Goal: Task Accomplishment & Management: Use online tool/utility

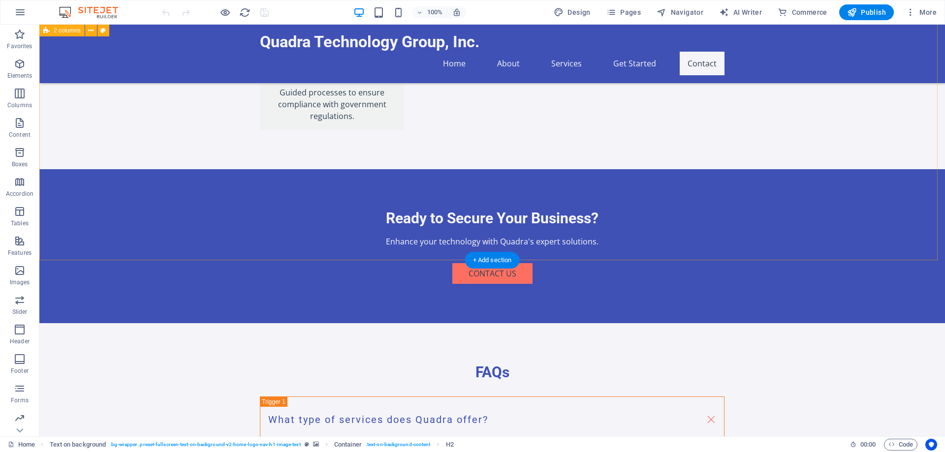
scroll to position [1843, 0]
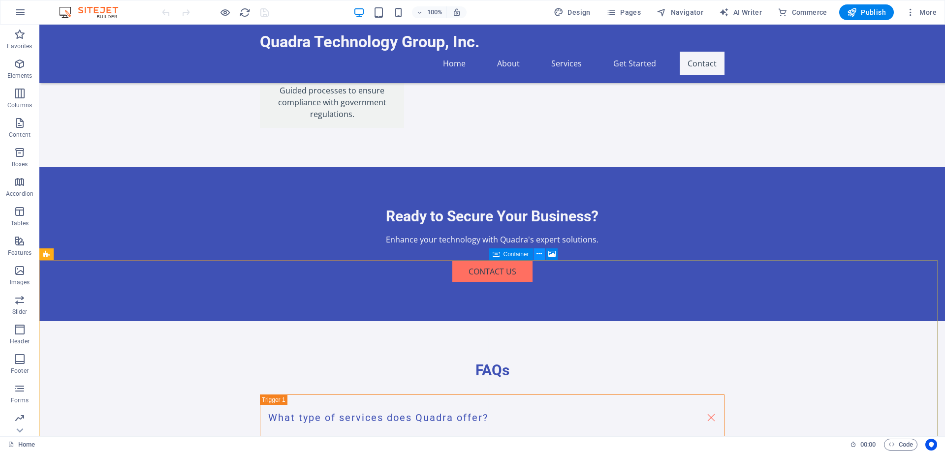
click at [538, 252] on icon at bounding box center [538, 254] width 5 height 10
click at [548, 256] on icon at bounding box center [551, 254] width 7 height 10
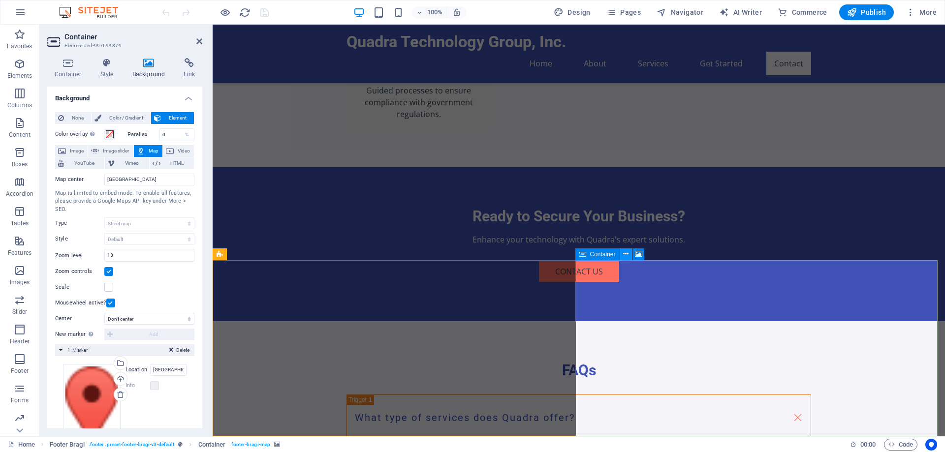
click at [626, 253] on icon at bounding box center [625, 254] width 5 height 10
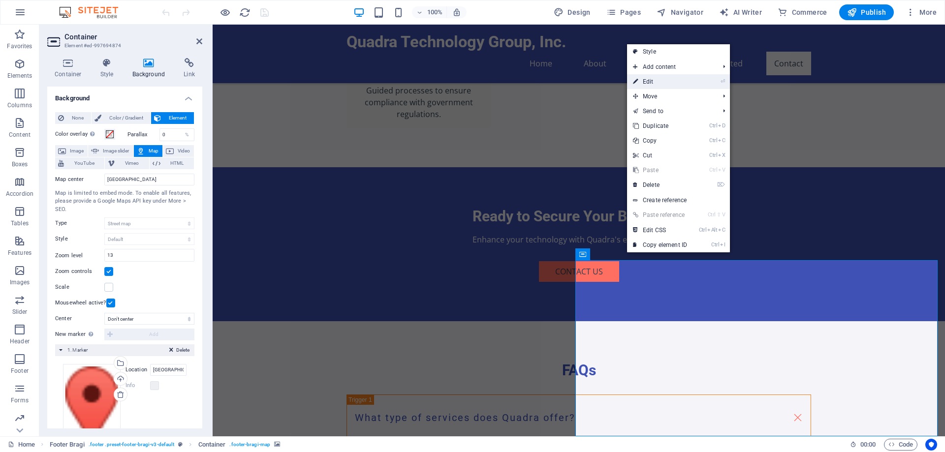
click at [649, 80] on link "⏎ Edit" at bounding box center [660, 81] width 66 height 15
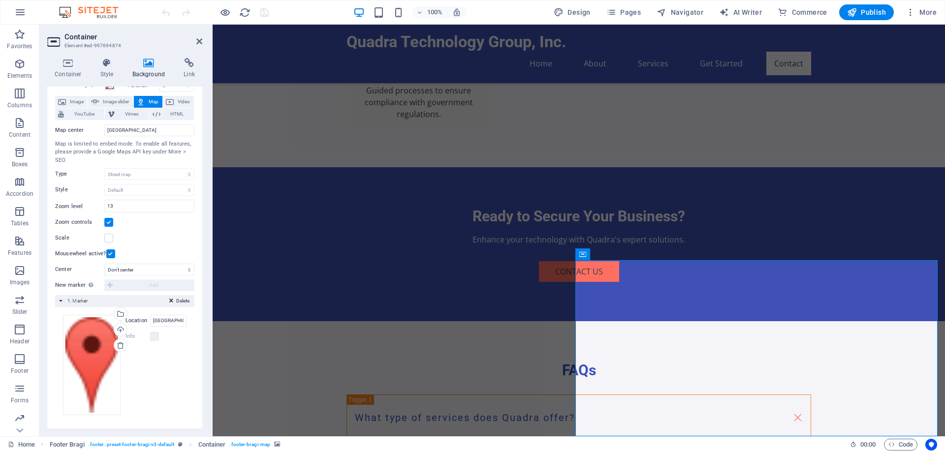
scroll to position [50, 0]
click at [172, 320] on input "[GEOGRAPHIC_DATA]" at bounding box center [168, 320] width 36 height 12
drag, startPoint x: 172, startPoint y: 320, endPoint x: 149, endPoint y: 320, distance: 23.1
click at [150, 320] on input "[GEOGRAPHIC_DATA]" at bounding box center [168, 320] width 36 height 12
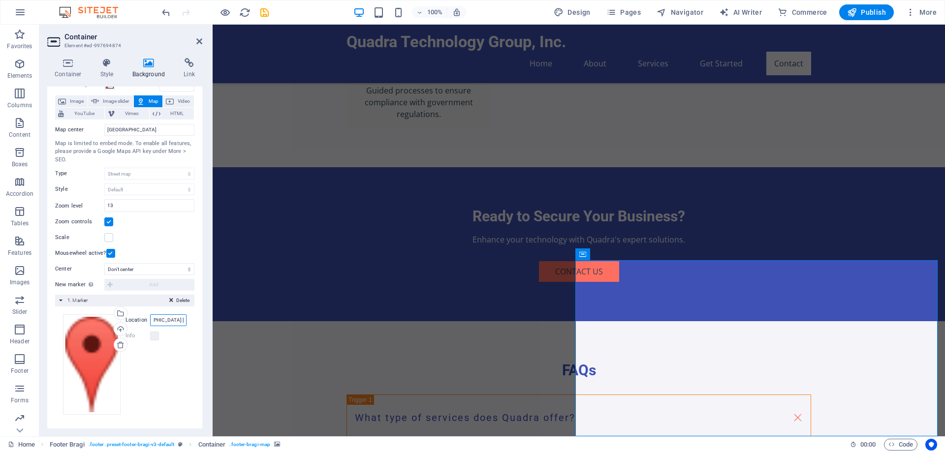
click at [151, 320] on input "[GEOGRAPHIC_DATA] [US_STATE]" at bounding box center [168, 320] width 36 height 12
type input "[GEOGRAPHIC_DATA] [US_STATE]"
click at [162, 332] on div "Info" at bounding box center [156, 336] width 61 height 12
click at [176, 316] on input "[GEOGRAPHIC_DATA] [US_STATE]" at bounding box center [168, 320] width 36 height 12
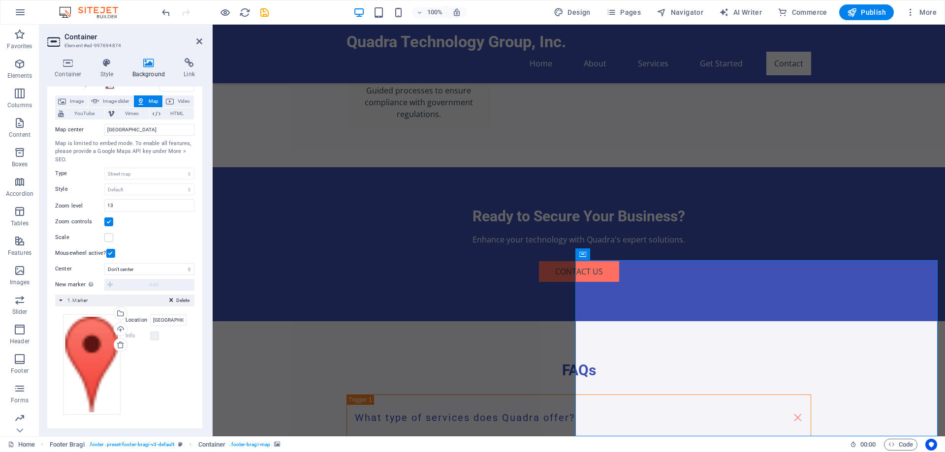
click at [149, 342] on label "Info" at bounding box center [138, 336] width 25 height 12
click at [127, 317] on div "Select files from the file manager, stock photos, or upload file(s)" at bounding box center [159, 314] width 64 height 37
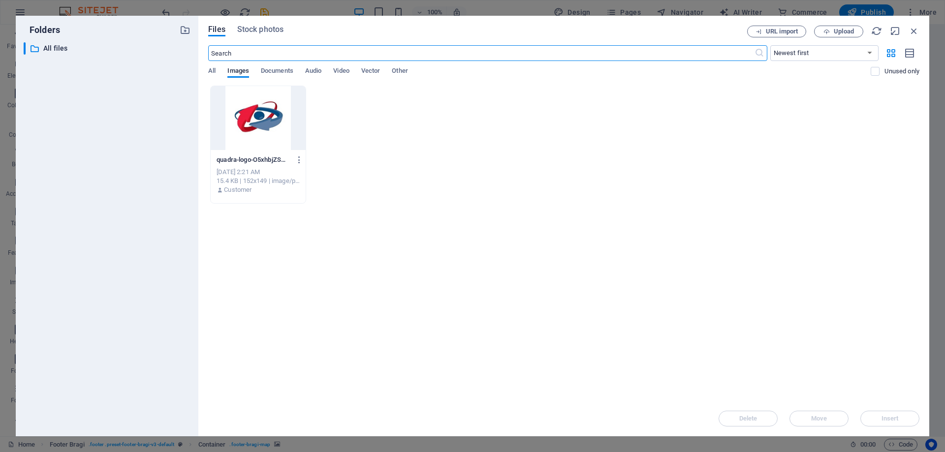
click at [269, 113] on div at bounding box center [258, 118] width 95 height 64
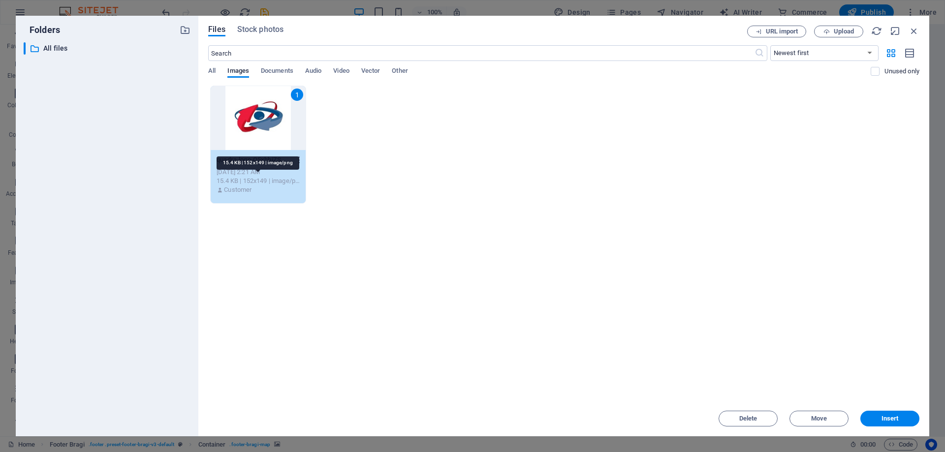
click at [257, 181] on div "15.4 KB | 152x149 | image/png" at bounding box center [258, 181] width 83 height 9
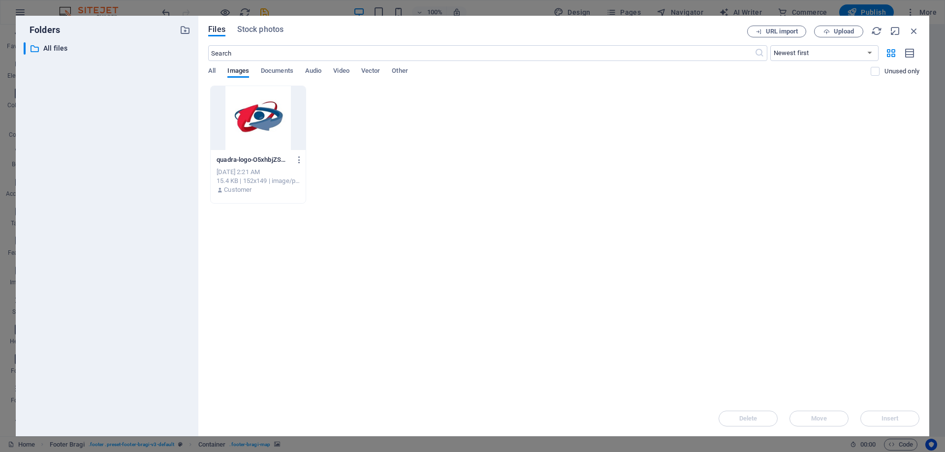
click at [239, 185] on div "15.4 KB | 152x149 | image/png" at bounding box center [258, 181] width 83 height 9
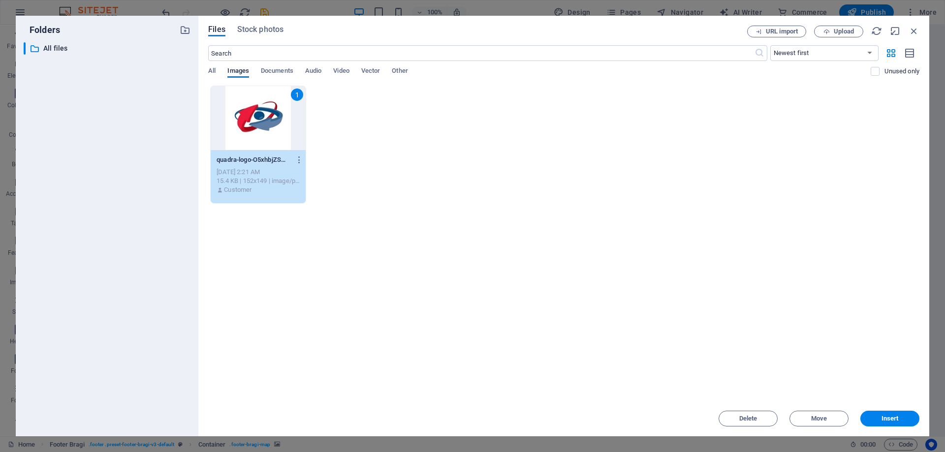
click at [236, 188] on p "Customer" at bounding box center [238, 190] width 28 height 9
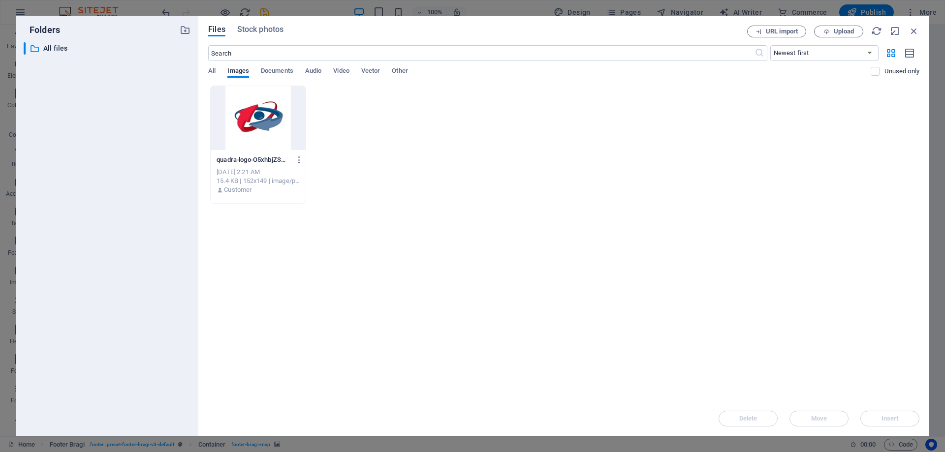
click at [265, 161] on p "quadra-logo-O5xhbjZSWCzAp3rdwucTrA.png" at bounding box center [254, 160] width 74 height 9
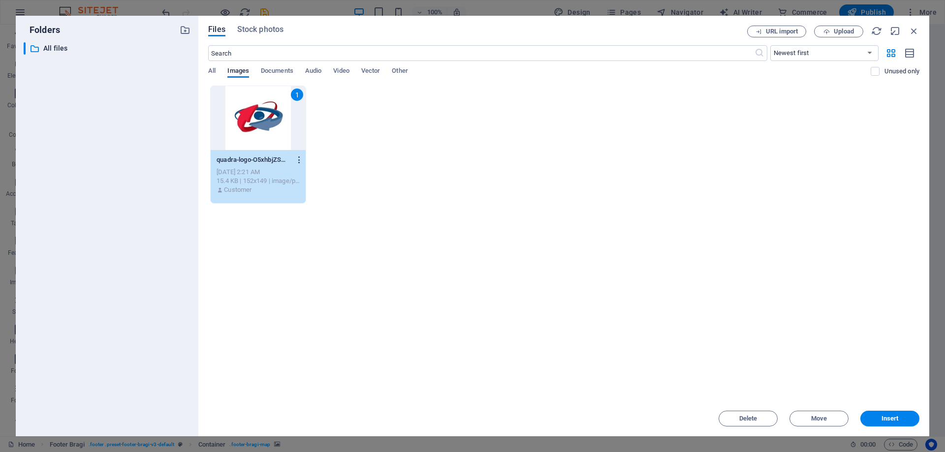
click at [299, 161] on icon "button" at bounding box center [299, 160] width 9 height 9
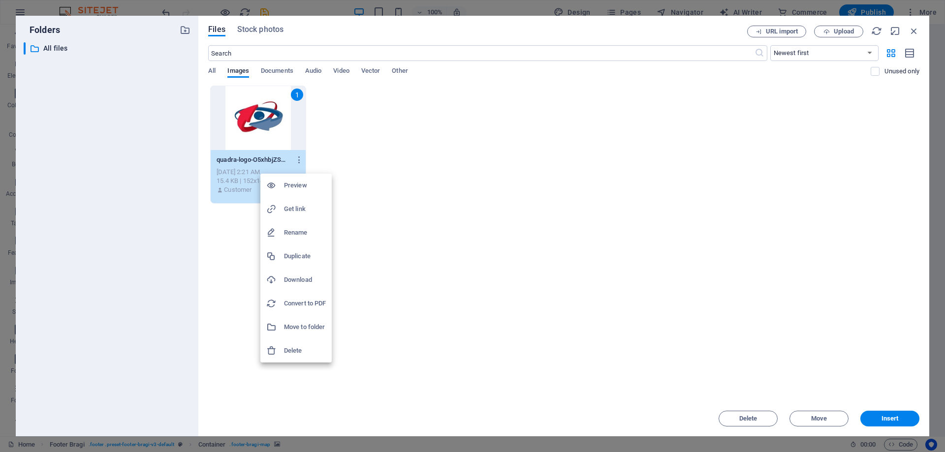
click at [301, 184] on h6 "Preview" at bounding box center [305, 186] width 42 height 12
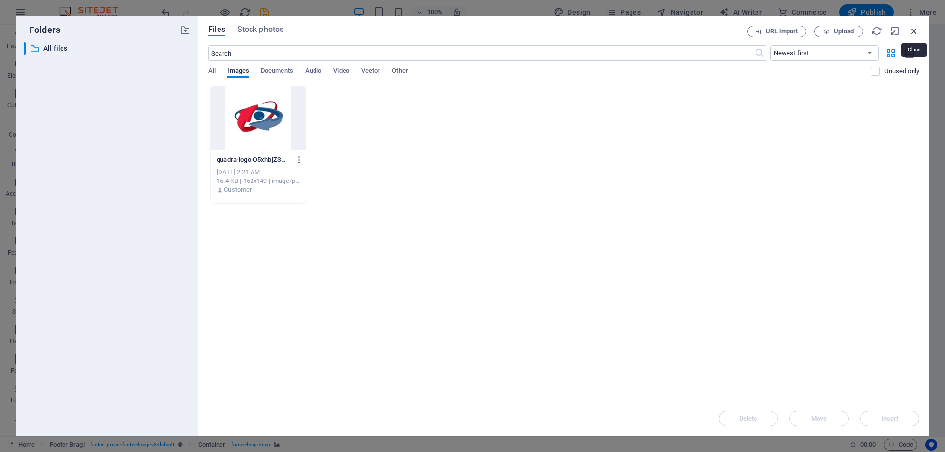
drag, startPoint x: 916, startPoint y: 33, endPoint x: 699, endPoint y: 18, distance: 217.5
click at [916, 33] on icon "button" at bounding box center [914, 31] width 11 height 11
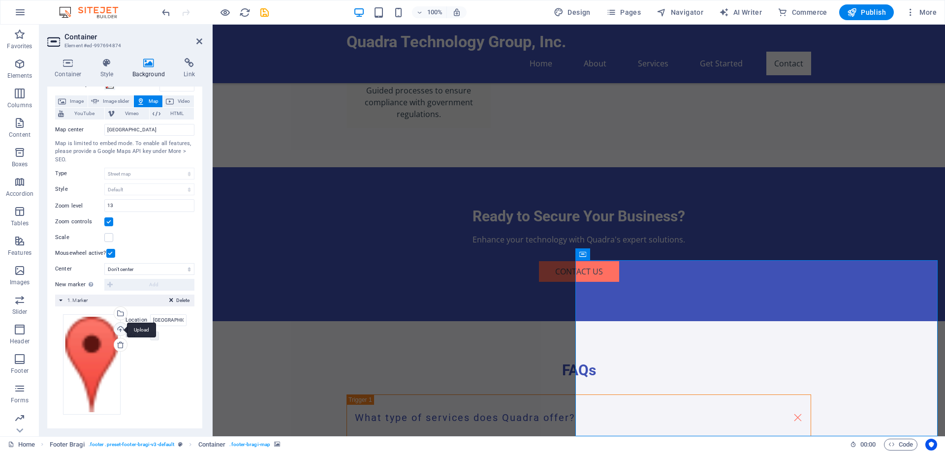
click at [124, 337] on div "Upload" at bounding box center [119, 330] width 15 height 15
click at [625, 254] on icon at bounding box center [625, 254] width 5 height 10
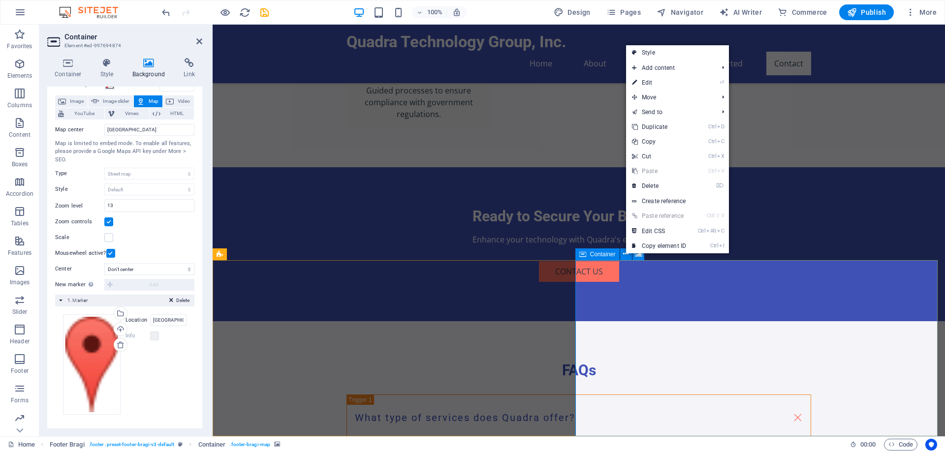
click at [607, 254] on span "Container" at bounding box center [603, 254] width 26 height 6
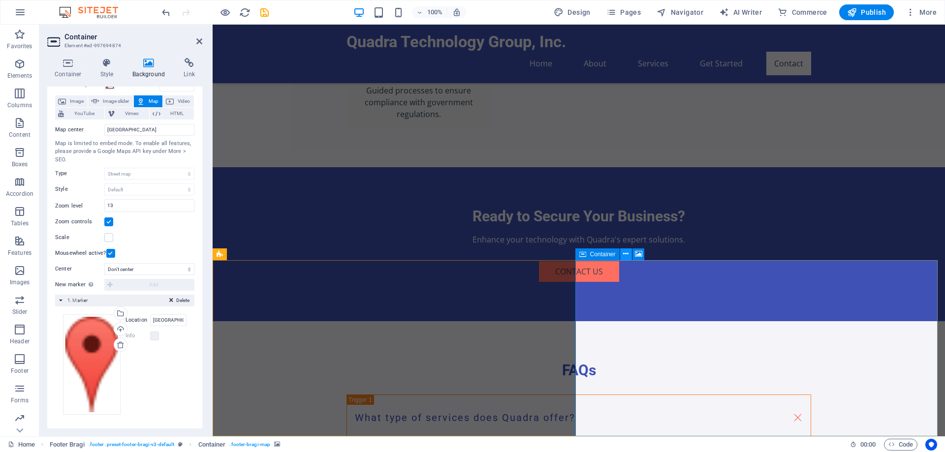
click at [625, 252] on icon at bounding box center [625, 254] width 5 height 10
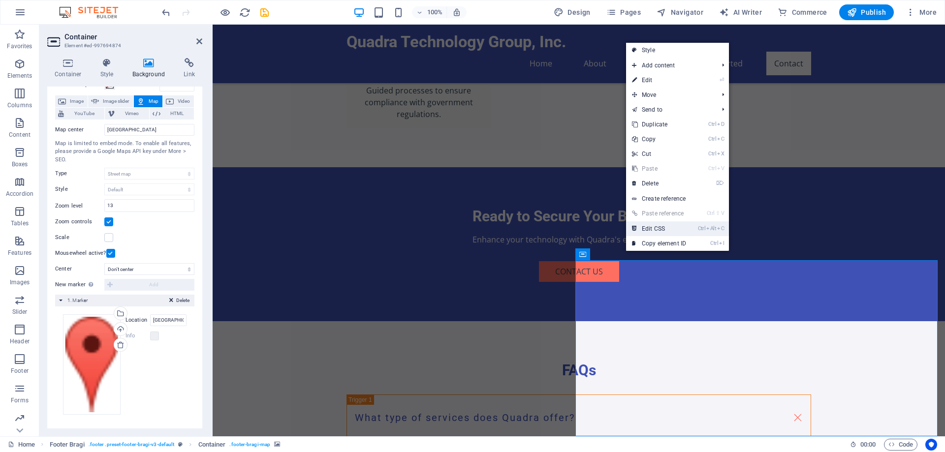
click at [650, 228] on link "Ctrl Alt C Edit CSS" at bounding box center [659, 228] width 66 height 15
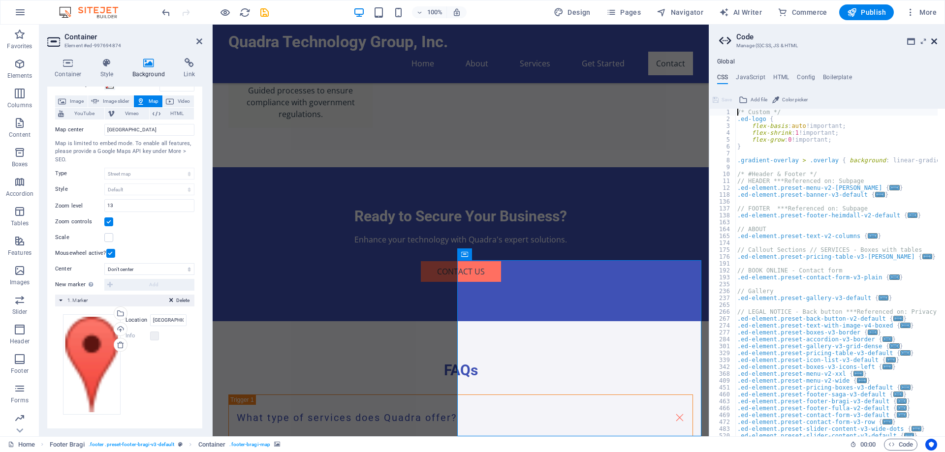
click at [935, 39] on icon at bounding box center [934, 41] width 6 height 8
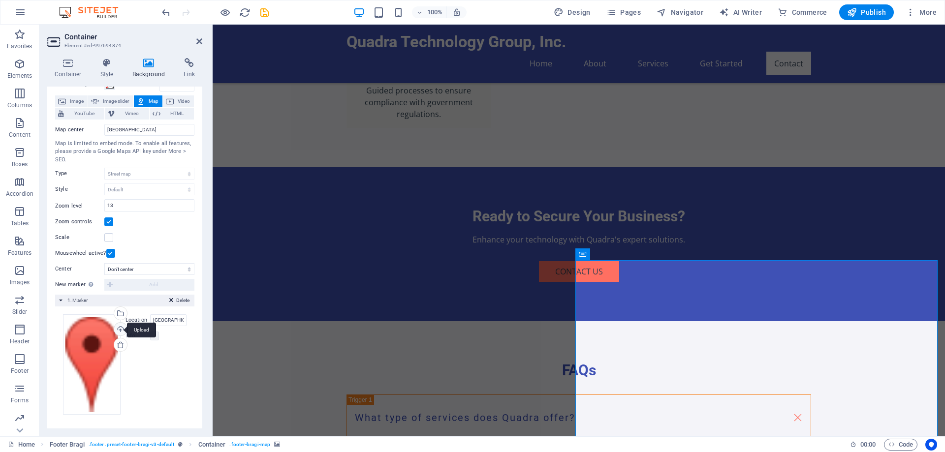
click at [119, 327] on div "Upload" at bounding box center [119, 330] width 15 height 15
click at [81, 296] on div "Delete 1. Marker" at bounding box center [124, 301] width 139 height 12
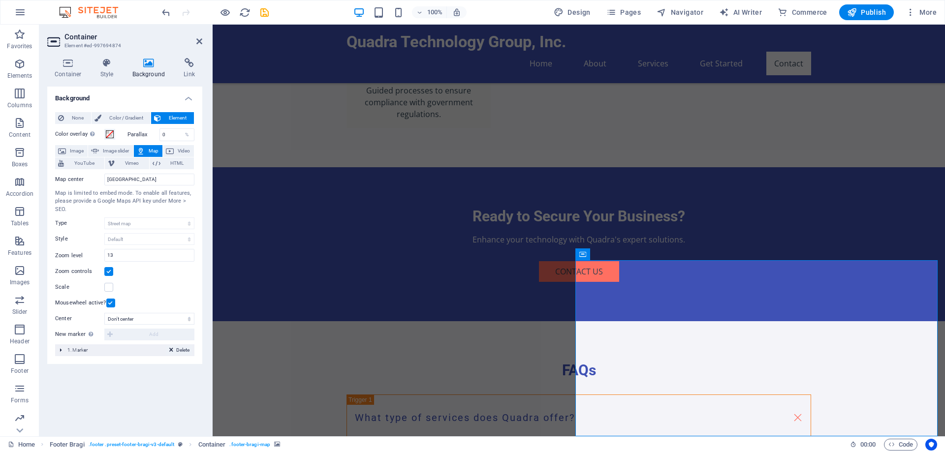
click at [177, 349] on span "Delete" at bounding box center [182, 350] width 13 height 9
click at [162, 353] on div "Background None Color / Gradient Element Stretch background to full-width Color…" at bounding box center [124, 258] width 155 height 342
click at [150, 152] on span "Map" at bounding box center [154, 151] width 12 height 12
click at [182, 116] on span "Element" at bounding box center [177, 118] width 27 height 12
click at [150, 154] on span "Map" at bounding box center [154, 151] width 12 height 12
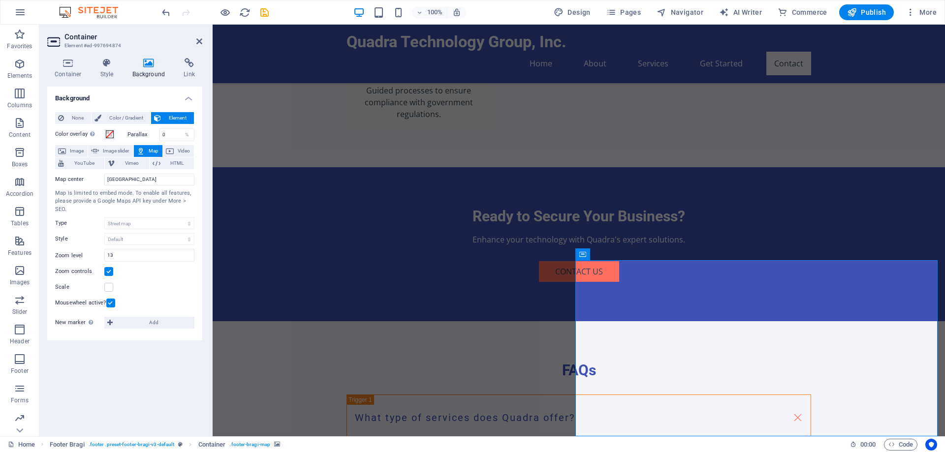
click at [150, 148] on span "Map" at bounding box center [154, 151] width 12 height 12
drag, startPoint x: 137, startPoint y: 182, endPoint x: 95, endPoint y: 185, distance: 41.4
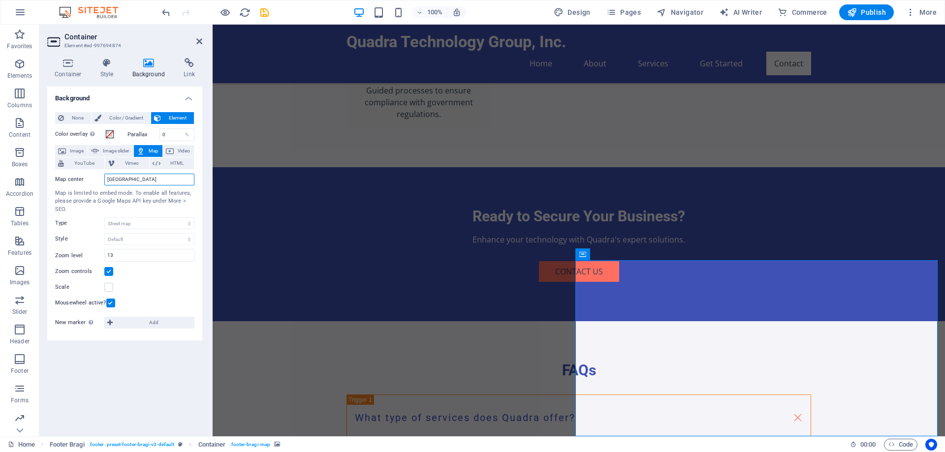
click at [93, 182] on div "Map center [GEOGRAPHIC_DATA]" at bounding box center [124, 180] width 139 height 12
drag, startPoint x: 164, startPoint y: 177, endPoint x: 42, endPoint y: 181, distance: 122.6
click at [42, 181] on div "Container Style Background Link Size Height Default px rem % vh vw Min. height …" at bounding box center [124, 243] width 171 height 386
type input "[STREET_ADDRESS] [GEOGRAPHIC_DATA], NY 11768"
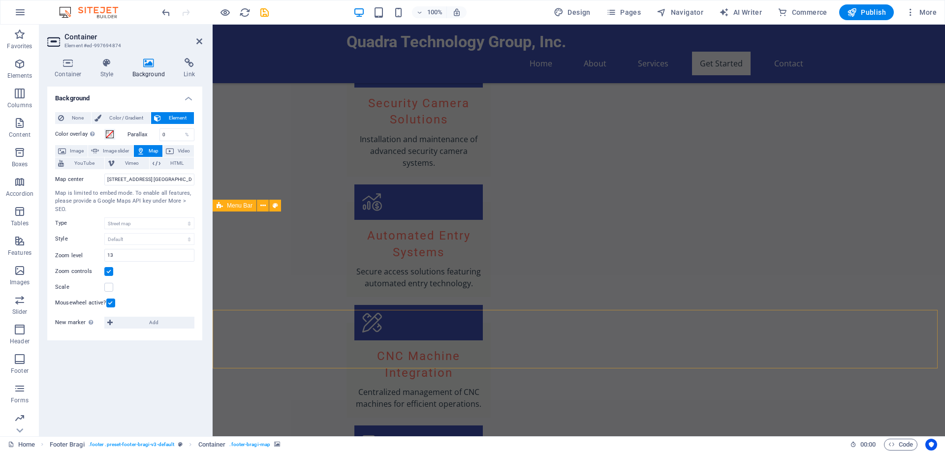
scroll to position [1203, 0]
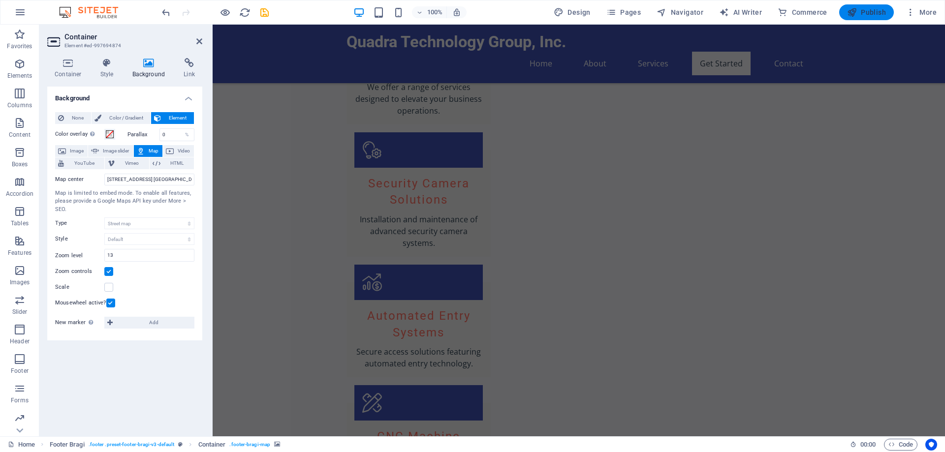
click at [865, 6] on button "Publish" at bounding box center [866, 12] width 55 height 16
checkbox input "false"
